Goal: Ask a question: Seek information or help from site administrators or community

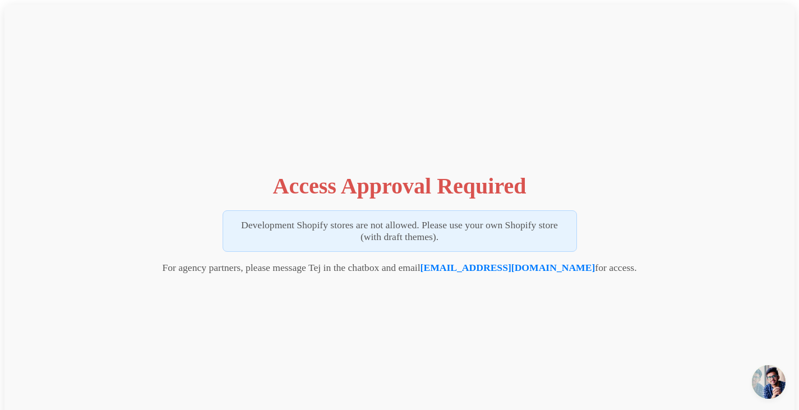
click at [478, 235] on p "Development Shopify stores are not allowed. Please use your own Shopify store (…" at bounding box center [399, 230] width 354 height 41
click at [403, 233] on p "Development Shopify stores are not allowed. Please use your own Shopify store (…" at bounding box center [399, 230] width 354 height 41
click at [374, 180] on h1 "Access Approval Required" at bounding box center [399, 186] width 253 height 26
click at [488, 267] on link "[EMAIL_ADDRESS][DOMAIN_NAME]" at bounding box center [507, 267] width 175 height 11
drag, startPoint x: 579, startPoint y: 156, endPoint x: 570, endPoint y: 129, distance: 28.0
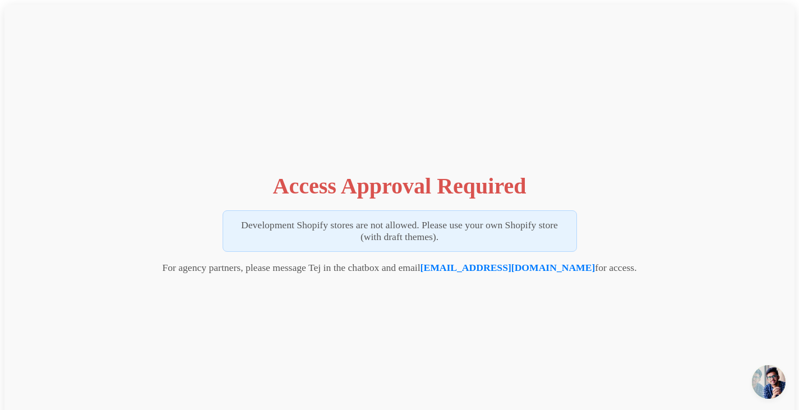
click at [579, 156] on div "Access Approval Required Development Shopify stores are not allowed. Please use…" at bounding box center [399, 220] width 790 height 432
